Goal: Task Accomplishment & Management: Use online tool/utility

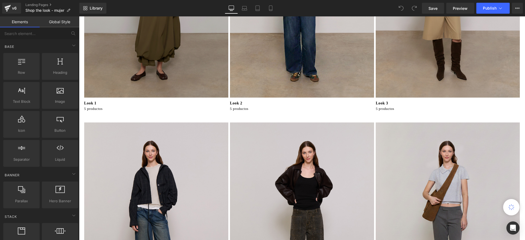
scroll to position [164, 0]
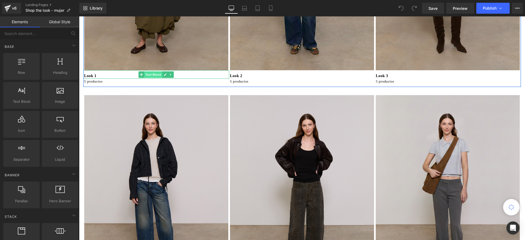
click at [145, 73] on span "Text Block" at bounding box center [153, 74] width 18 height 7
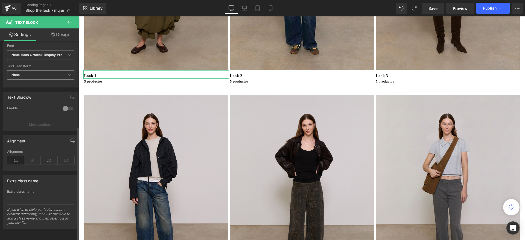
scroll to position [149, 0]
click at [48, 53] on icon "Neue Haas Grotesk Display Pro" at bounding box center [36, 55] width 51 height 5
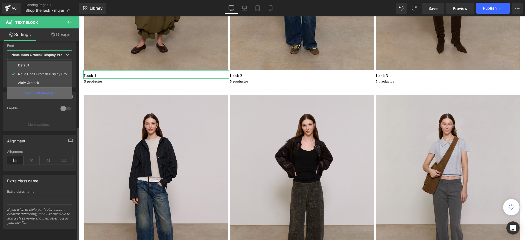
click at [39, 91] on p "Open Font Manager" at bounding box center [39, 93] width 31 height 5
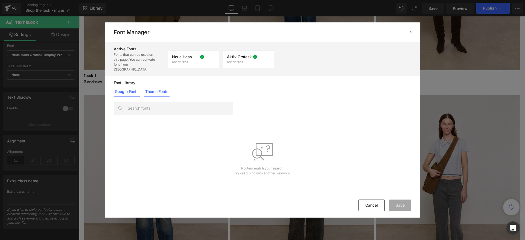
click at [157, 86] on link "Theme Fonts" at bounding box center [156, 91] width 25 height 11
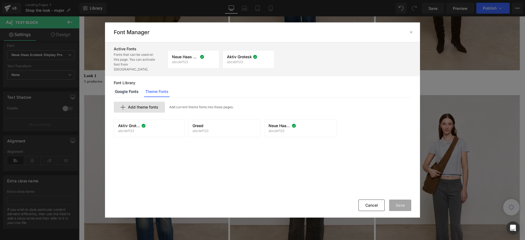
click at [156, 102] on div "Add theme fonts" at bounding box center [139, 107] width 51 height 11
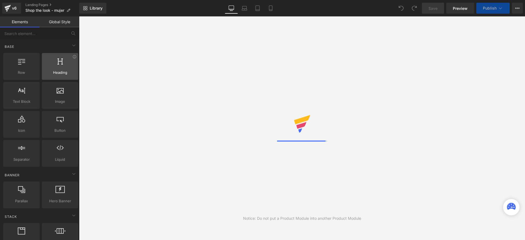
drag, startPoint x: 54, startPoint y: 69, endPoint x: 48, endPoint y: 76, distance: 8.7
click at [48, 77] on div "Heading headings, titles, h1,h2,h3,h4,h5,h6" at bounding box center [60, 66] width 36 height 27
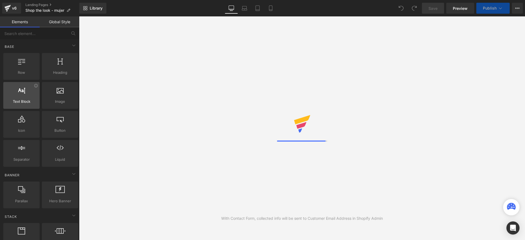
drag, startPoint x: 39, startPoint y: 99, endPoint x: 28, endPoint y: 93, distance: 12.6
click at [190, 103] on div "You are previewing how the will restyle your page. You can not edit Elements in…" at bounding box center [262, 124] width 525 height 249
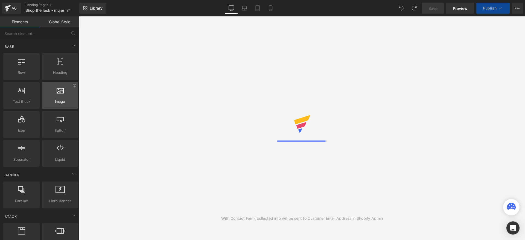
drag, startPoint x: 17, startPoint y: 90, endPoint x: 52, endPoint y: 107, distance: 38.7
click at [130, 129] on div "You are previewing how the will restyle your page. You can not edit Elements in…" at bounding box center [262, 124] width 525 height 249
click at [296, 110] on div "With Contact Form, collected info will be sent to Customer Email Address in Sho…" at bounding box center [302, 128] width 446 height 224
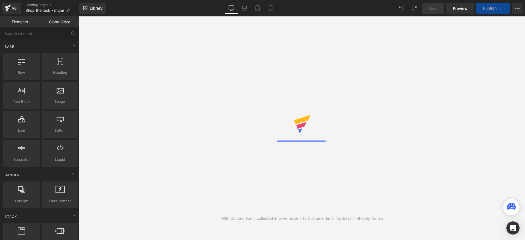
click at [296, 109] on div "With Contact Form, collected info will be sent to Customer Email Address in Sho…" at bounding box center [302, 128] width 446 height 224
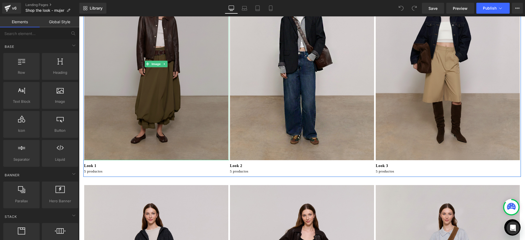
scroll to position [82, 0]
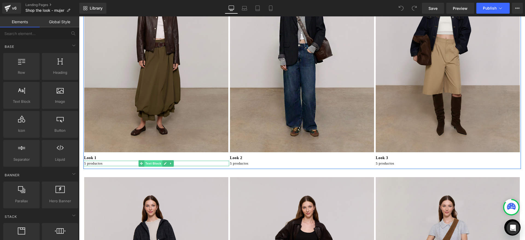
click at [155, 164] on span "Text Block" at bounding box center [153, 163] width 18 height 7
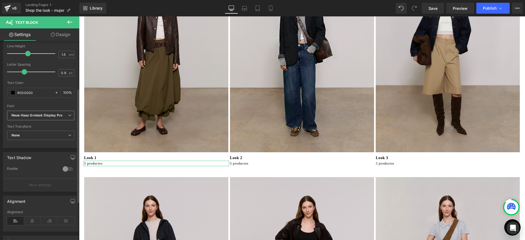
click at [44, 116] on icon "Neue Haas Grotesk Display Pro" at bounding box center [36, 115] width 51 height 5
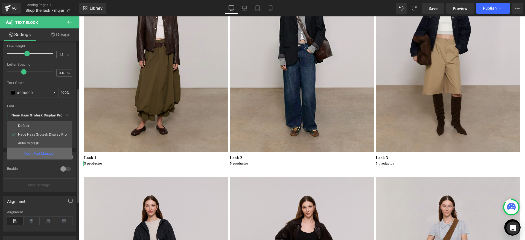
click at [39, 151] on div "Open Font Manager" at bounding box center [39, 154] width 65 height 12
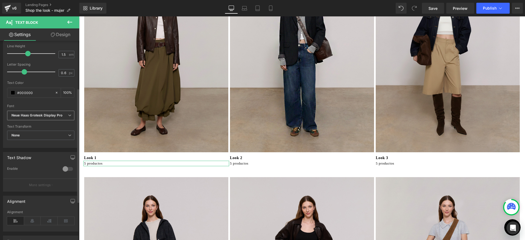
click at [40, 114] on icon "Neue Haas Grotesk Display Pro" at bounding box center [36, 115] width 51 height 5
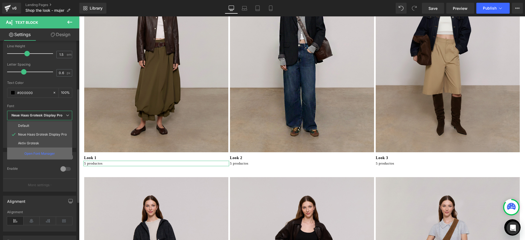
click at [34, 151] on p "Open Font Manager" at bounding box center [39, 153] width 31 height 5
